Goal: Find specific page/section: Find specific page/section

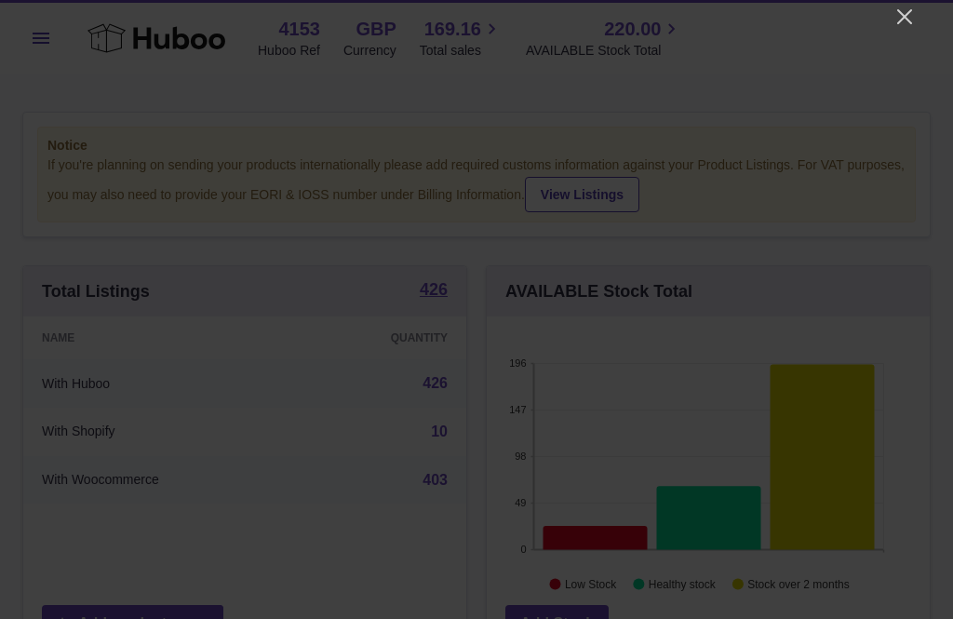
click at [906, 27] on icon "Close" at bounding box center [904, 17] width 22 height 22
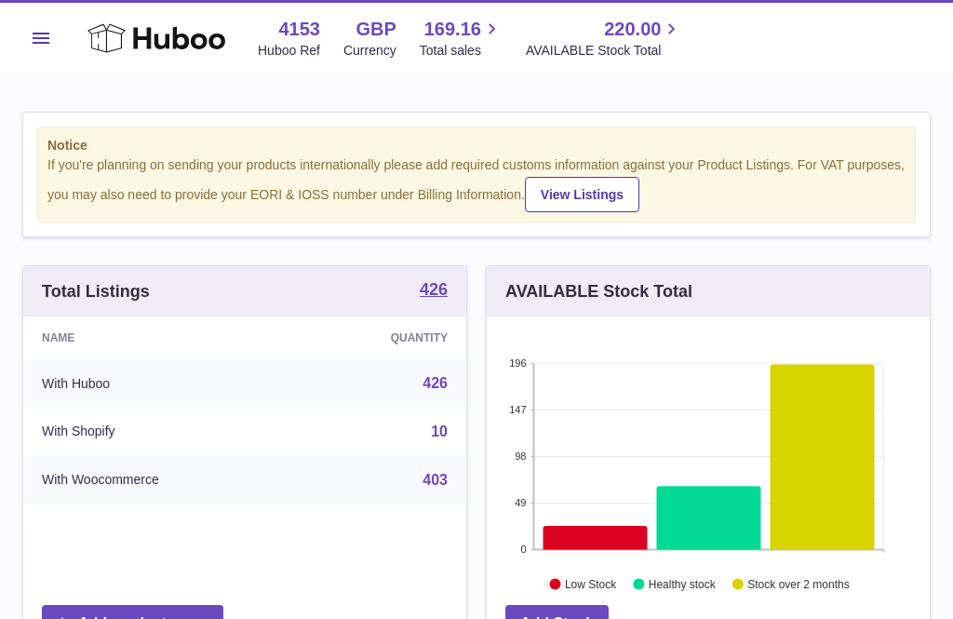
click at [449, 45] on span "Total sales" at bounding box center [461, 51] width 83 height 18
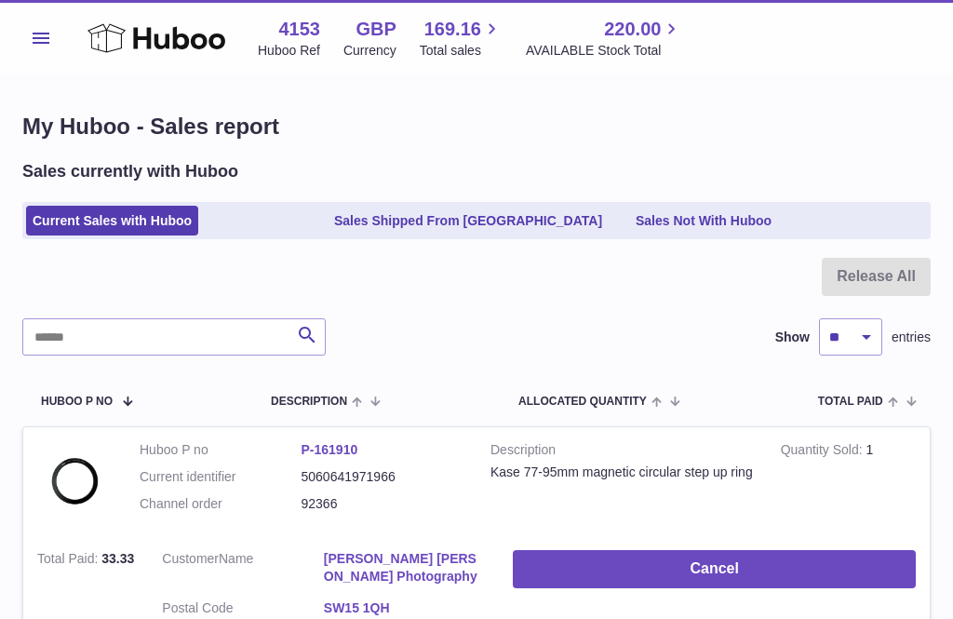
click at [404, 225] on link "Sales Shipped From [GEOGRAPHIC_DATA]" at bounding box center [467, 221] width 281 height 31
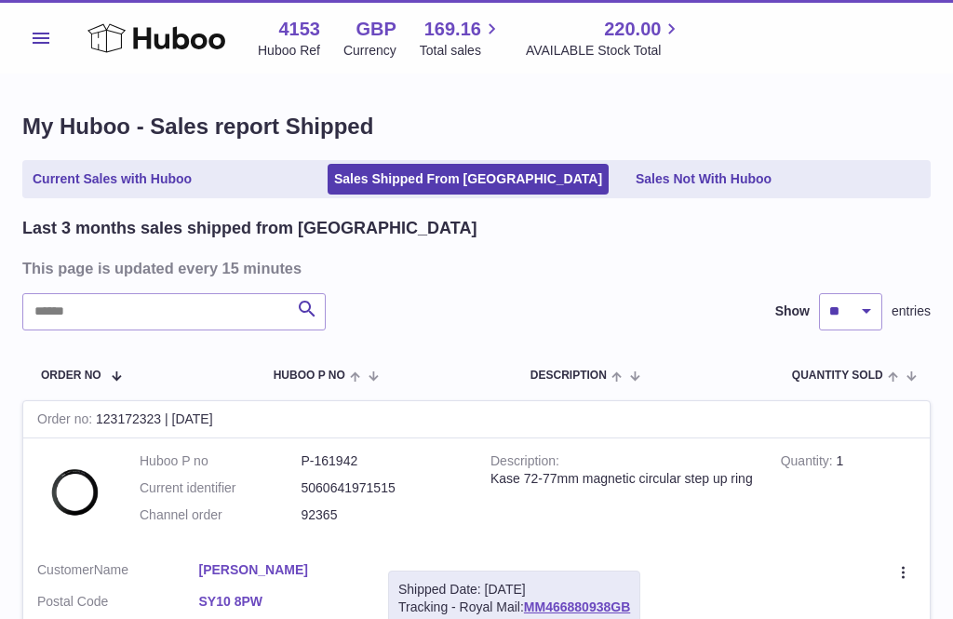
scroll to position [3, 0]
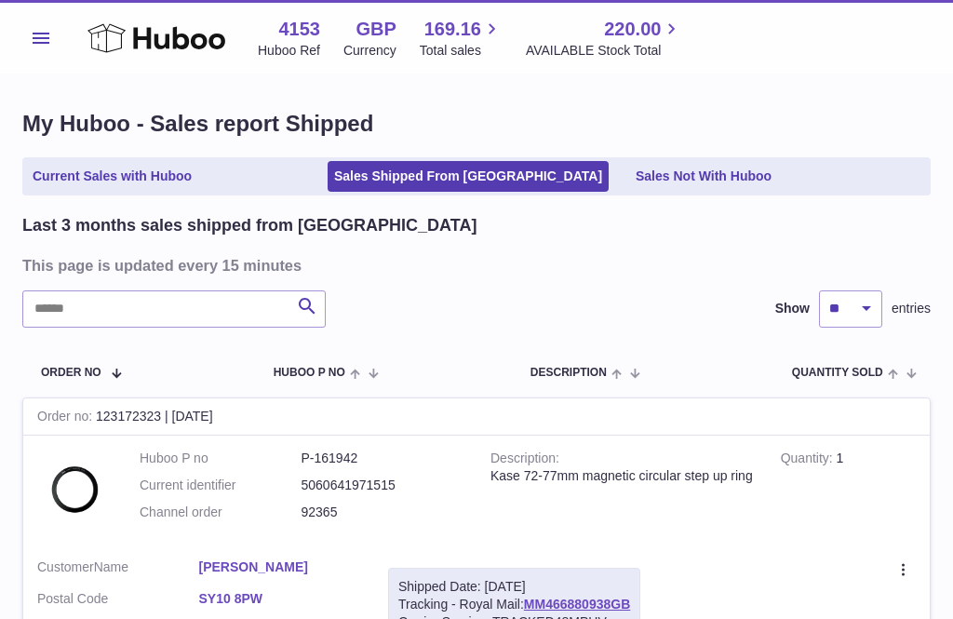
click at [138, 175] on link "Current Sales with Huboo" at bounding box center [112, 176] width 172 height 31
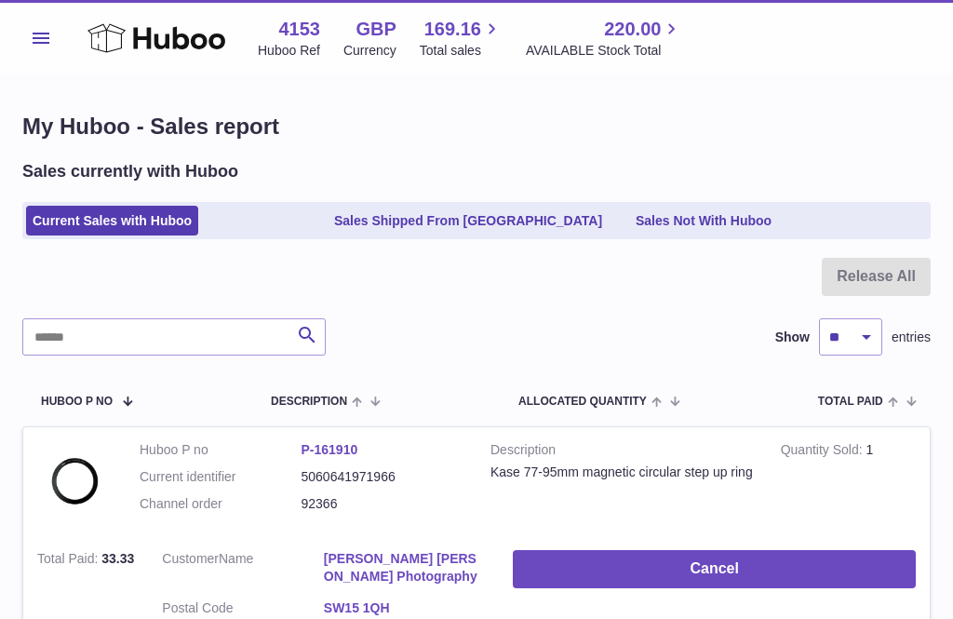
click at [413, 219] on link "Sales Shipped From [GEOGRAPHIC_DATA]" at bounding box center [467, 221] width 281 height 31
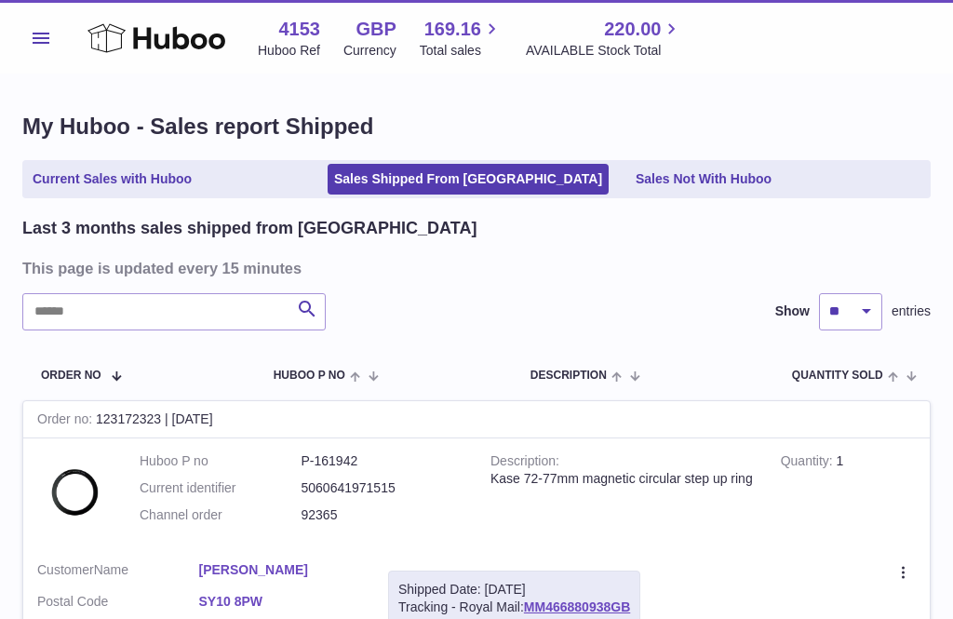
click at [92, 180] on link "Current Sales with Huboo" at bounding box center [112, 179] width 172 height 31
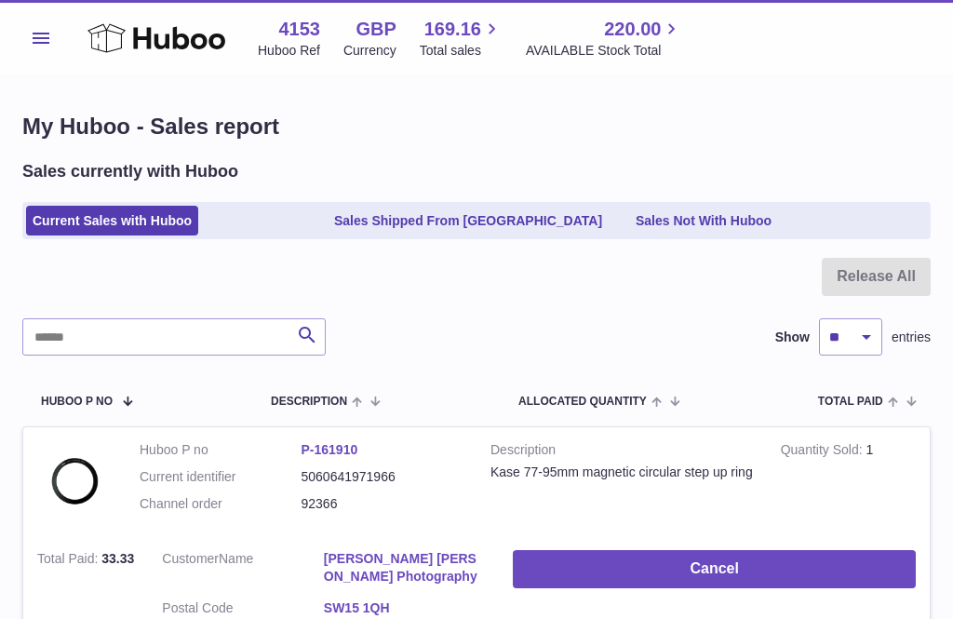
click at [47, 35] on span "Menu" at bounding box center [41, 38] width 17 height 11
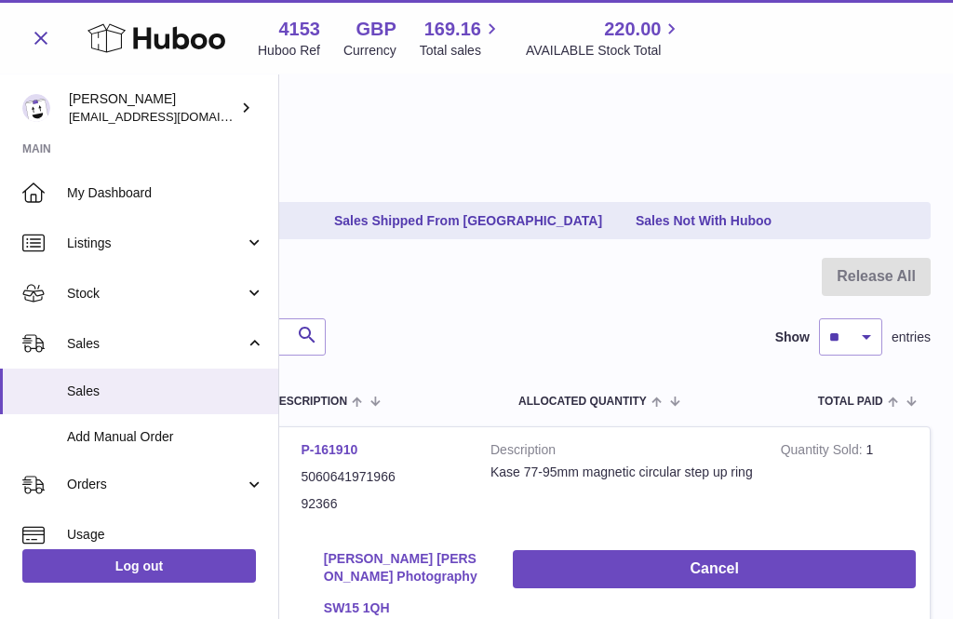
click at [119, 445] on link "Add Manual Order" at bounding box center [139, 437] width 278 height 46
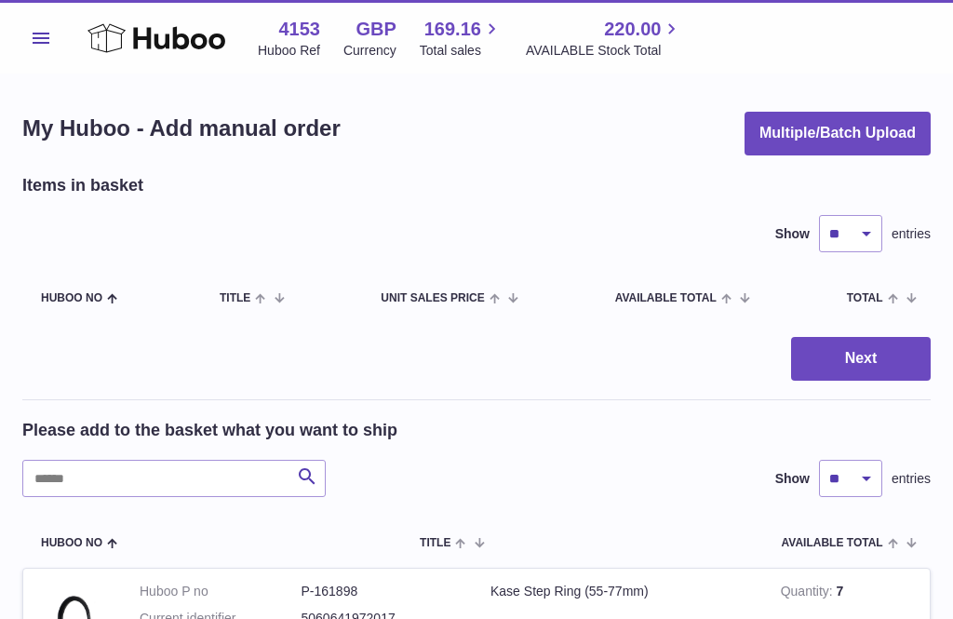
click at [620, 33] on span "220.00" at bounding box center [632, 29] width 57 height 25
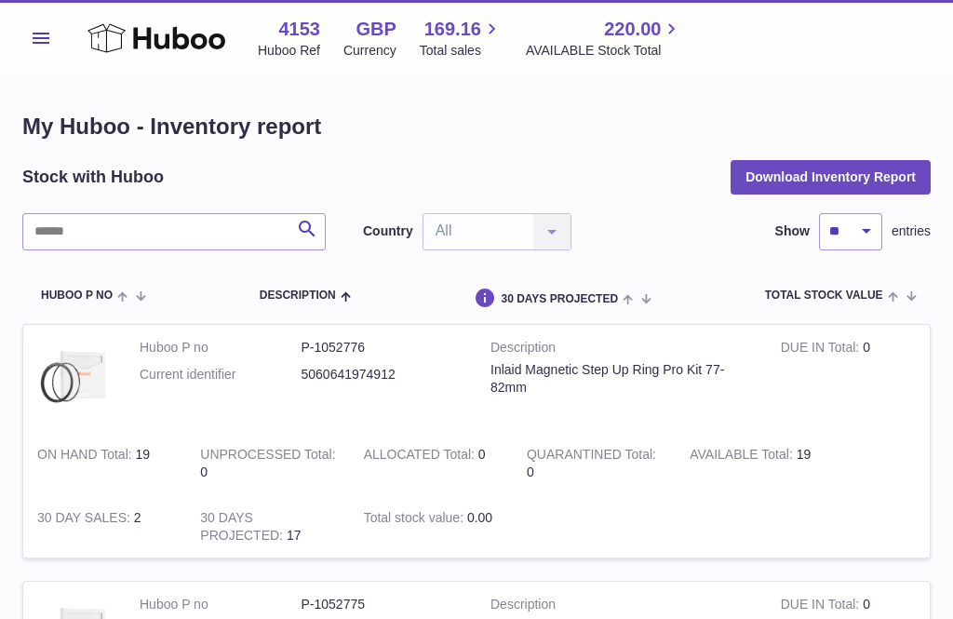
click at [47, 41] on span "Menu" at bounding box center [41, 38] width 17 height 11
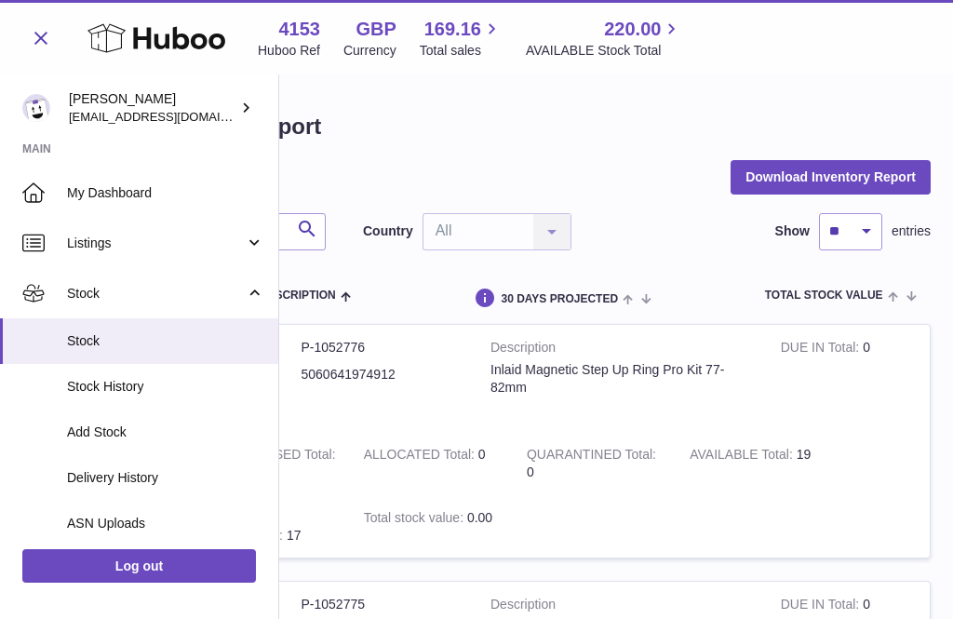
click at [91, 572] on span "Sales" at bounding box center [156, 571] width 178 height 18
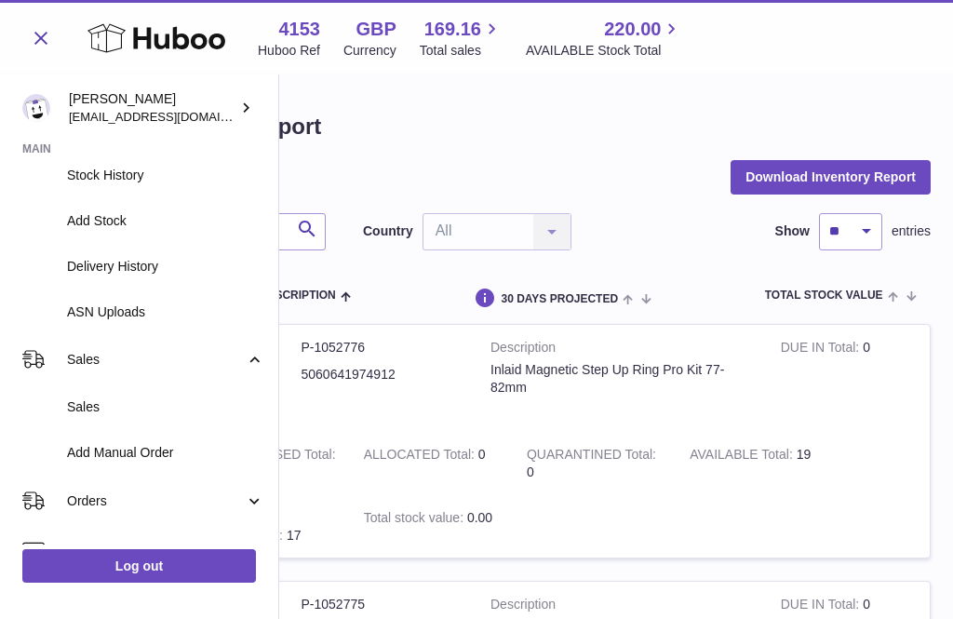
scroll to position [212, 0]
click at [87, 404] on span "Sales" at bounding box center [165, 406] width 197 height 18
